Goal: Task Accomplishment & Management: Manage account settings

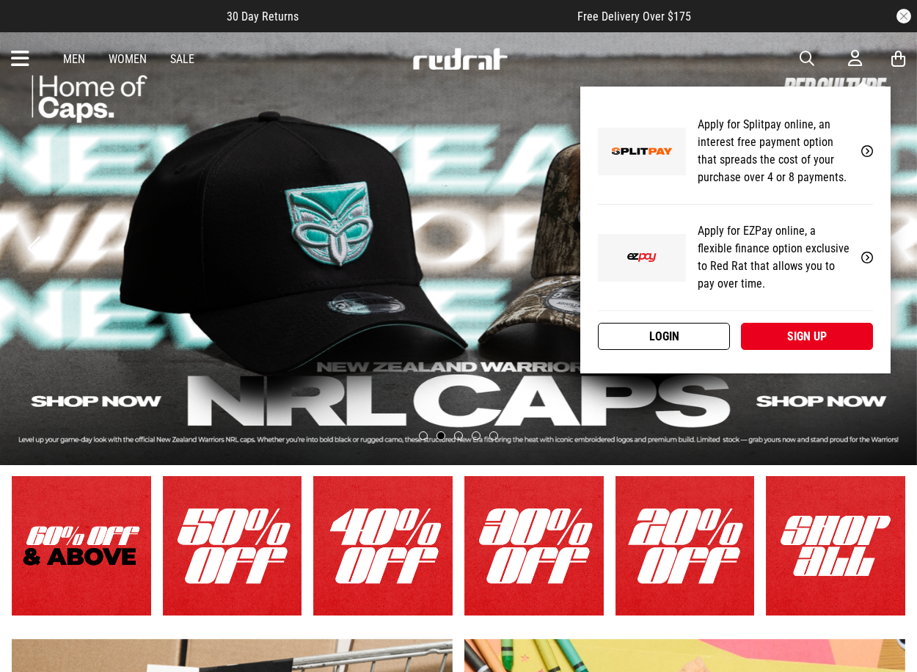
click at [667, 331] on link "Login" at bounding box center [664, 336] width 132 height 27
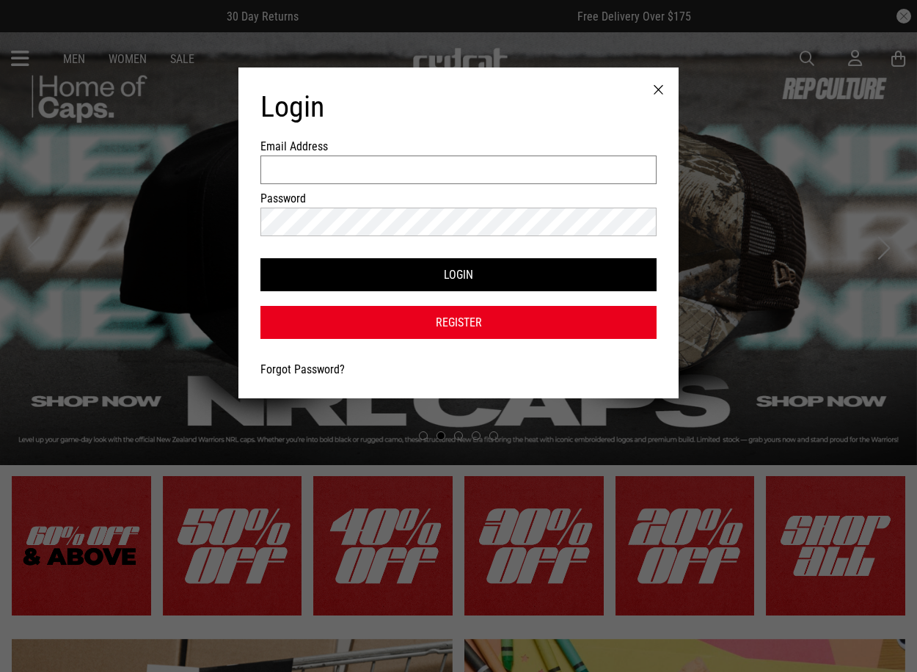
click at [440, 174] on input "Email Address" at bounding box center [458, 169] width 396 height 29
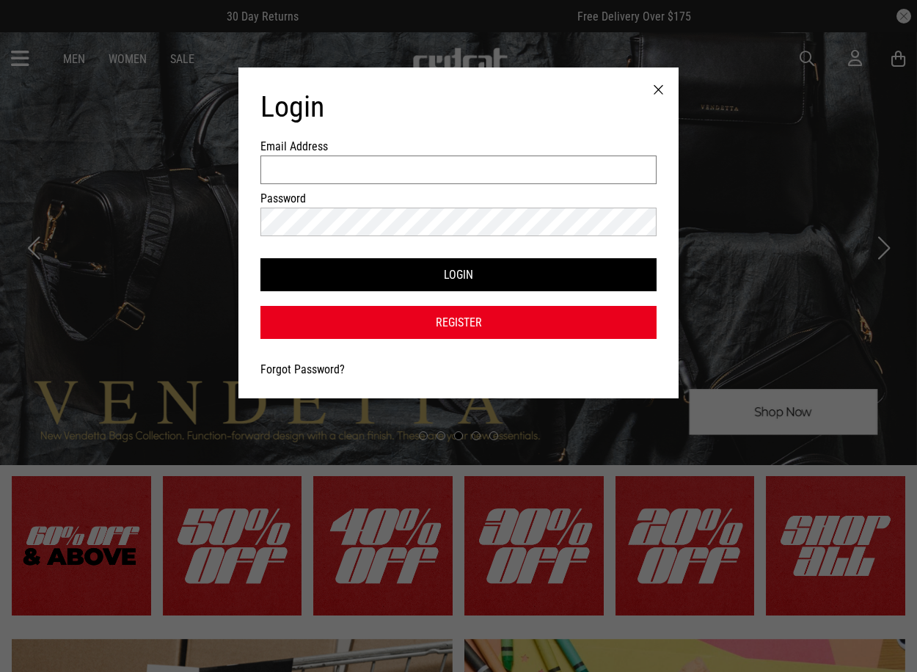
type input "**********"
click at [260, 258] on button "Login" at bounding box center [458, 274] width 396 height 33
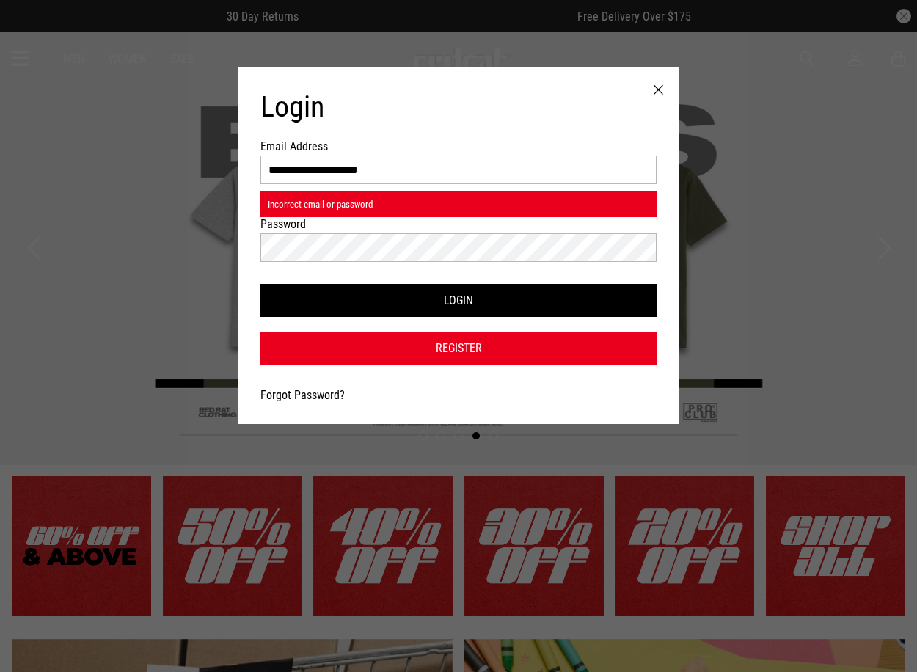
click at [322, 395] on link "Forgot Password?" at bounding box center [302, 395] width 84 height 14
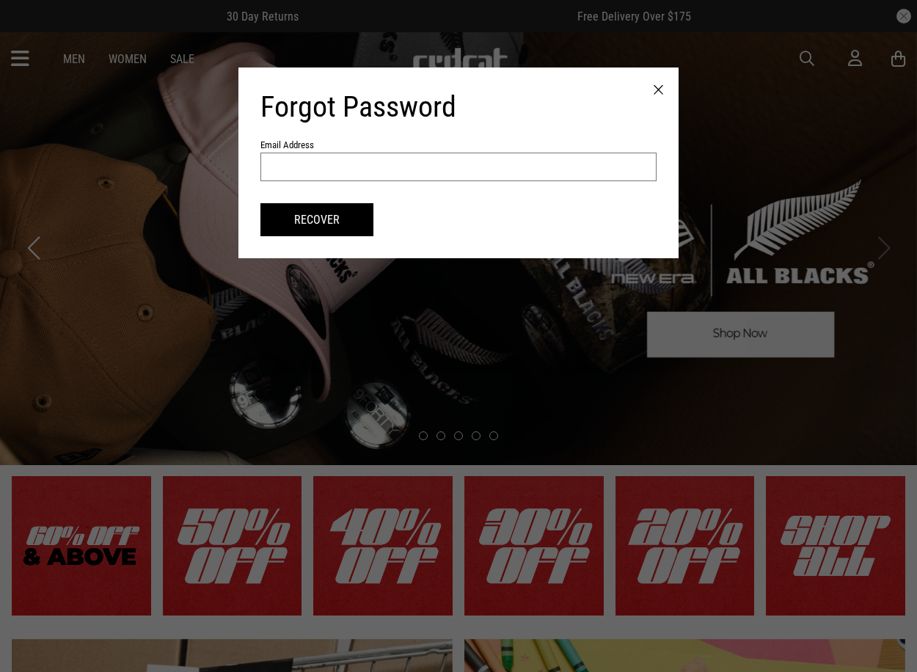
click at [600, 175] on input "text" at bounding box center [458, 167] width 396 height 29
type input "**********"
click at [349, 224] on button "Recover" at bounding box center [316, 219] width 113 height 33
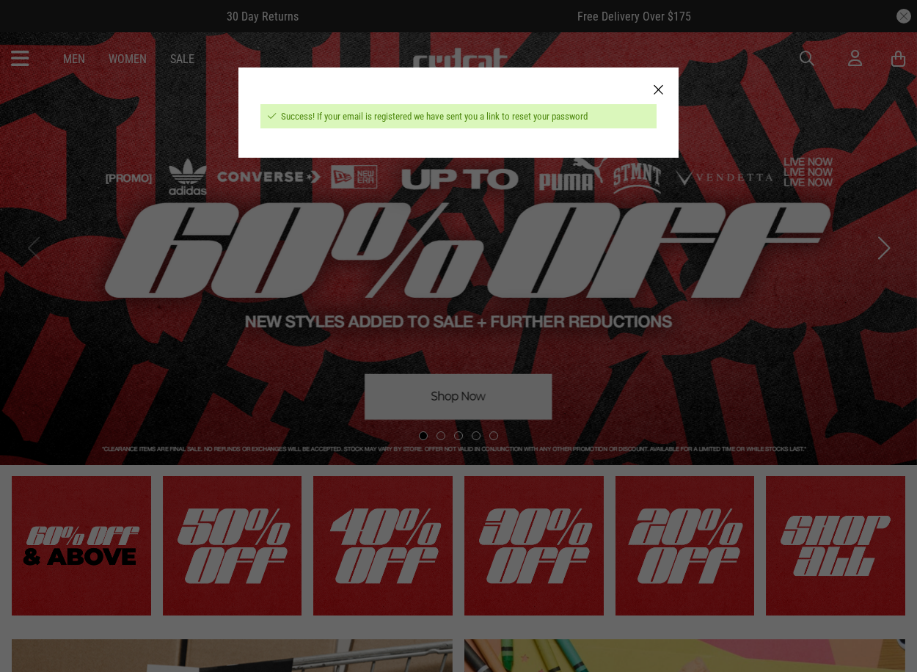
click at [656, 91] on div at bounding box center [658, 89] width 40 height 45
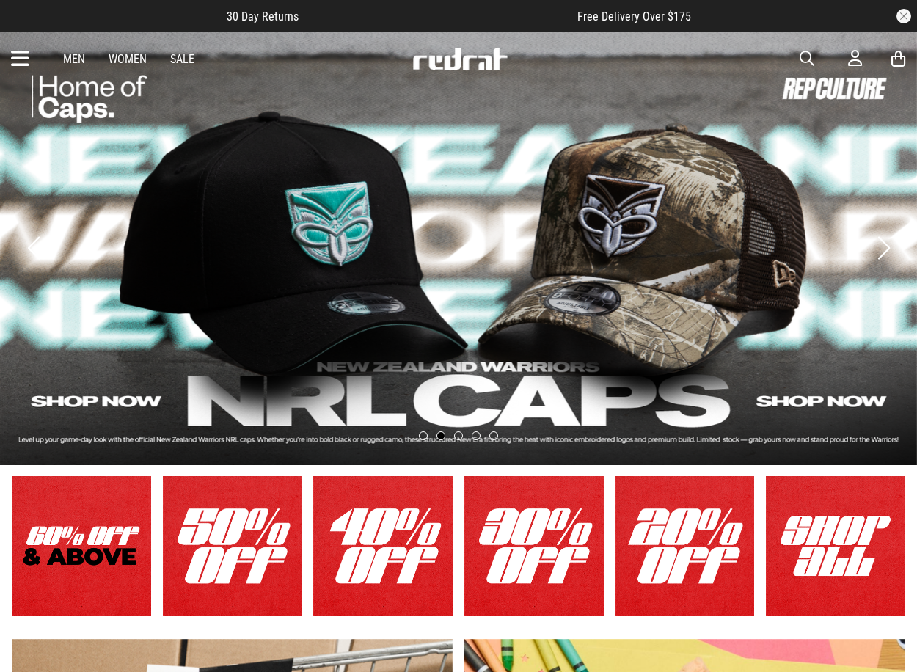
click at [182, 60] on link "Sale" at bounding box center [182, 59] width 24 height 14
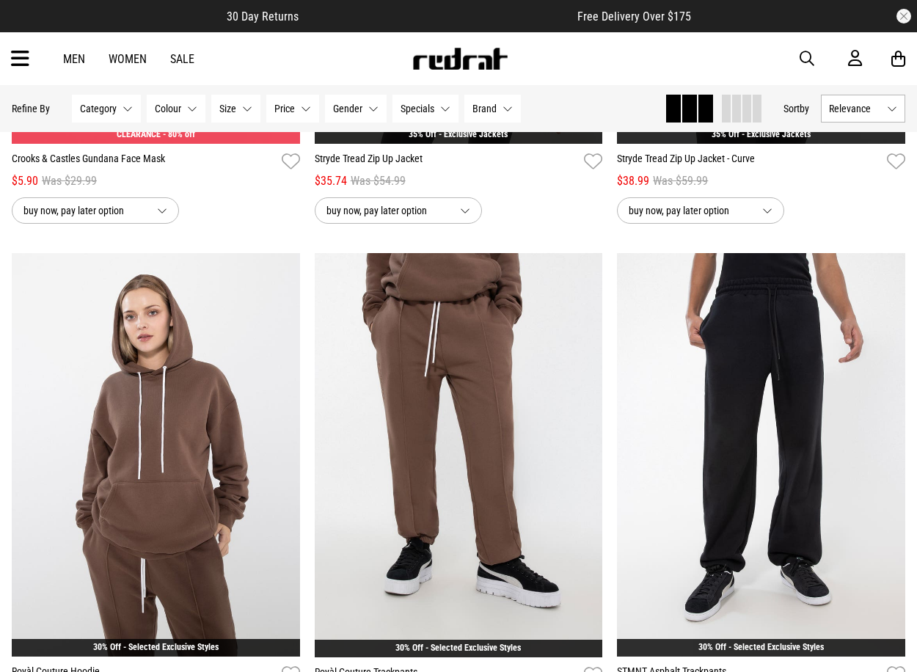
scroll to position [3740, 0]
